Goal: Information Seeking & Learning: Learn about a topic

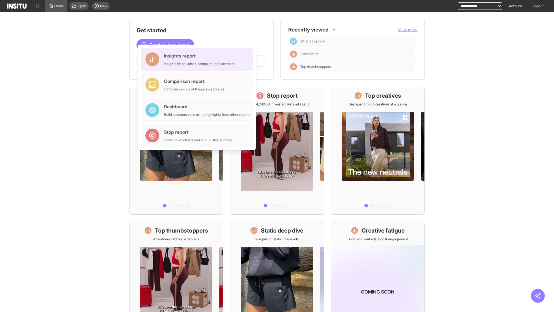
click at [198, 59] on div "Insights report Insights by ad, adset, campaign, or placement" at bounding box center [199, 59] width 71 height 14
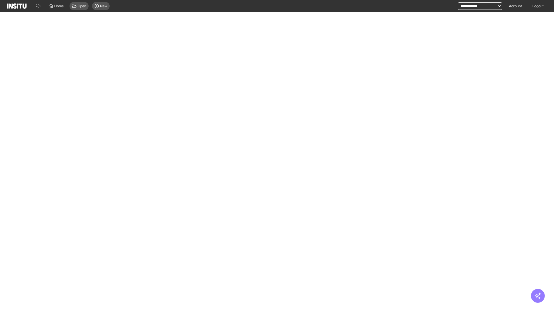
select select "**"
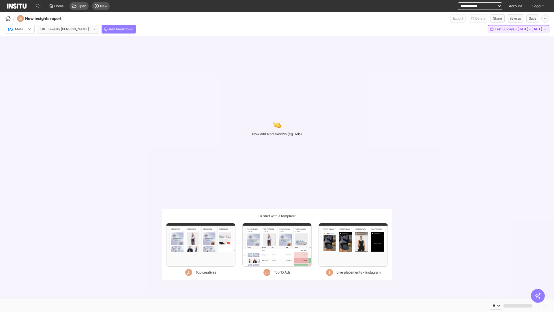
click at [506, 29] on span "Last 30 days - [DATE] - [DATE]" at bounding box center [518, 29] width 47 height 5
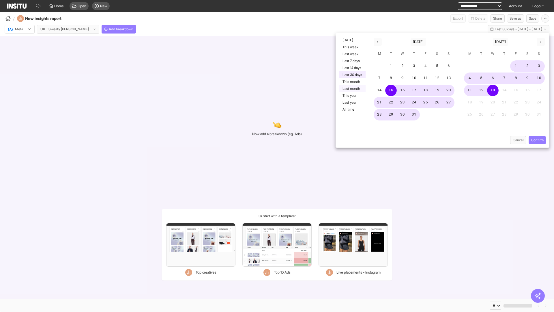
click at [352, 89] on button "Last month" at bounding box center [352, 88] width 27 height 7
